Goal: Browse casually

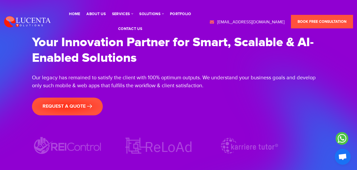
click at [288, 66] on div "Your Innovation Partner for Smart, Scalable & AI-Enabled Solutions Our legacy h…" at bounding box center [179, 74] width 294 height 115
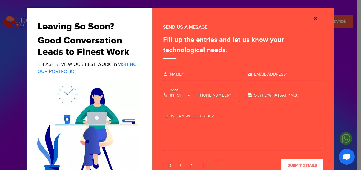
click at [313, 16] on img "Close" at bounding box center [316, 18] width 6 height 6
